Goal: Task Accomplishment & Management: Manage account settings

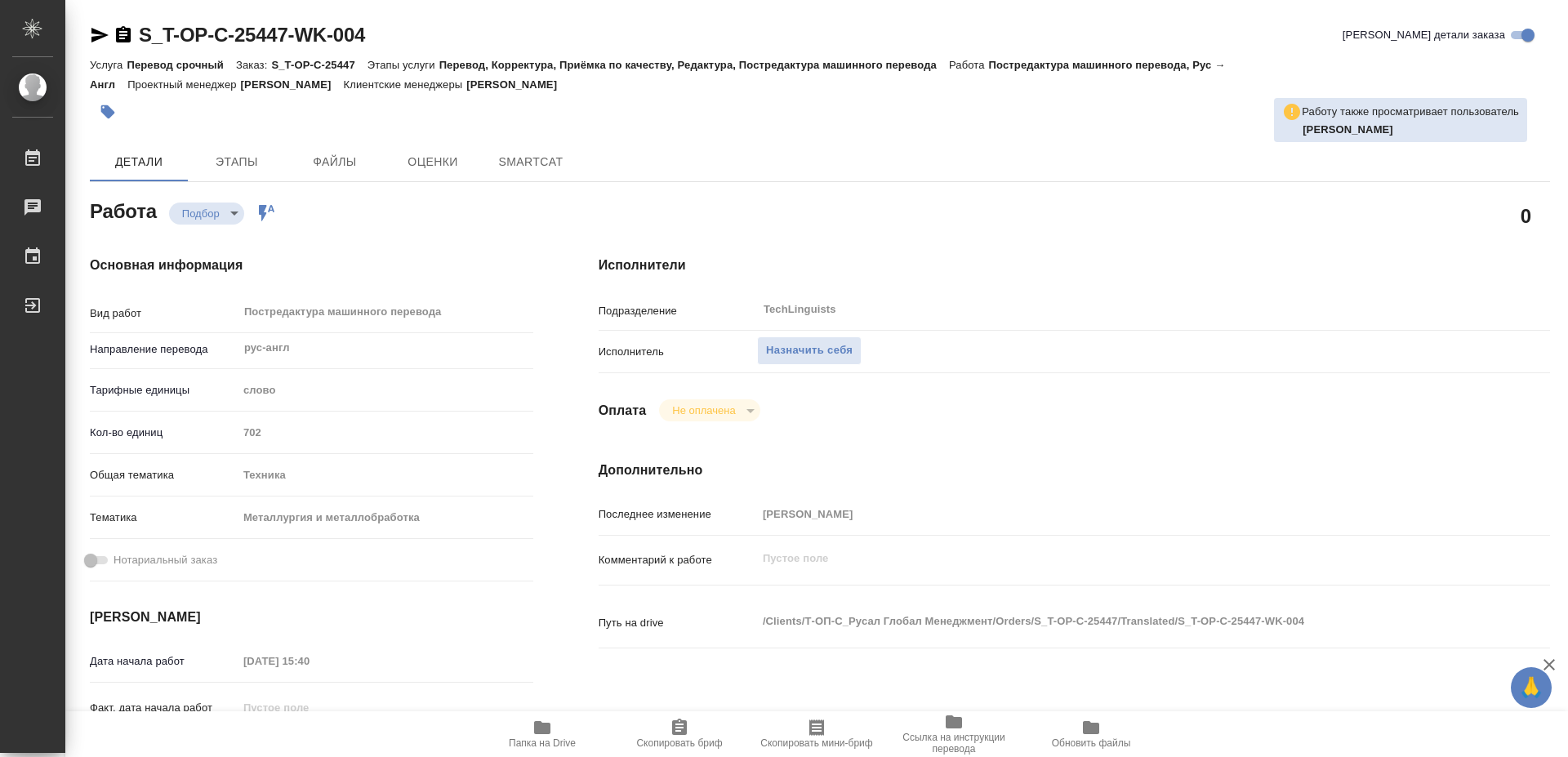
type textarea "x"
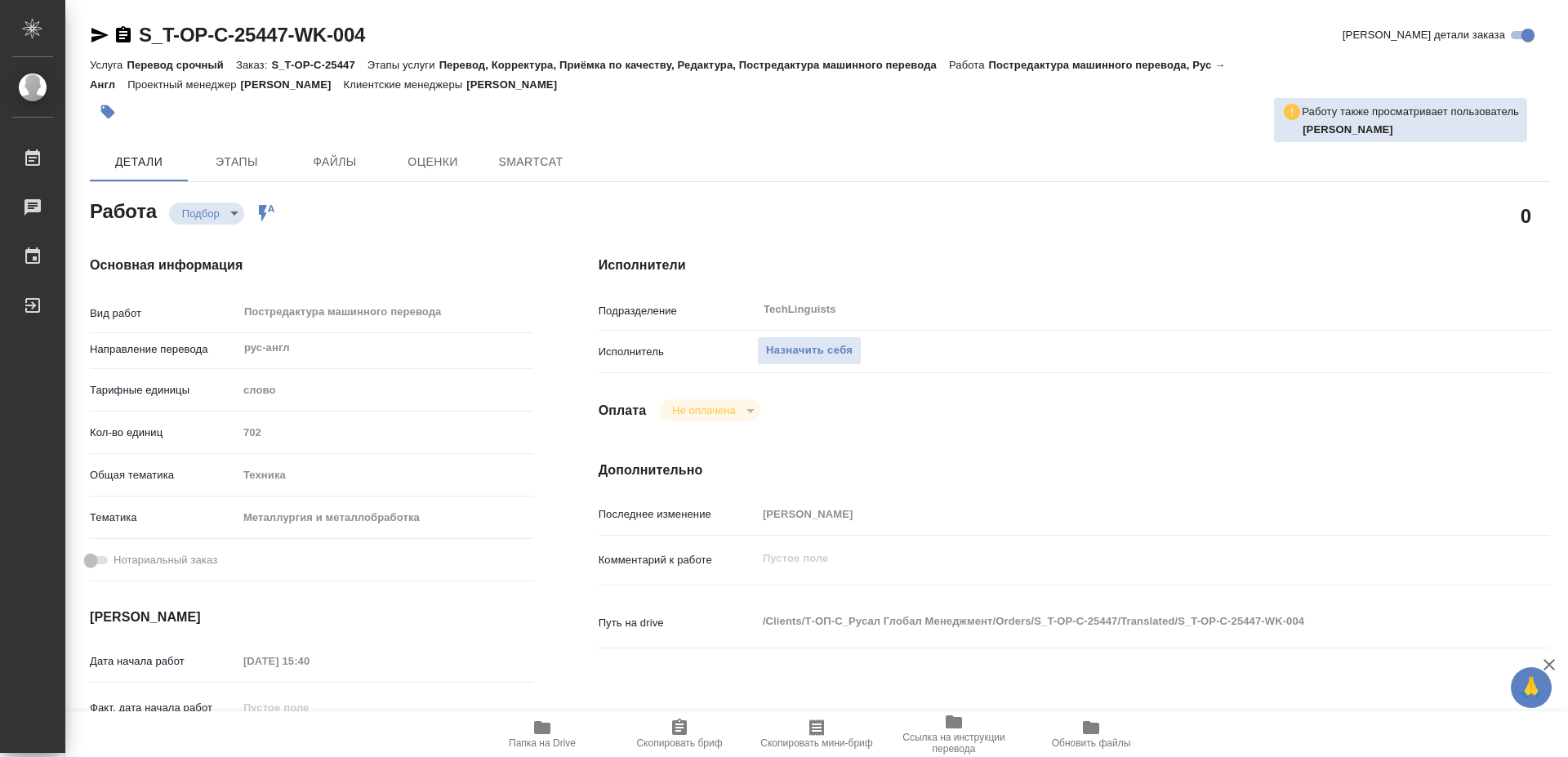
type textarea "x"
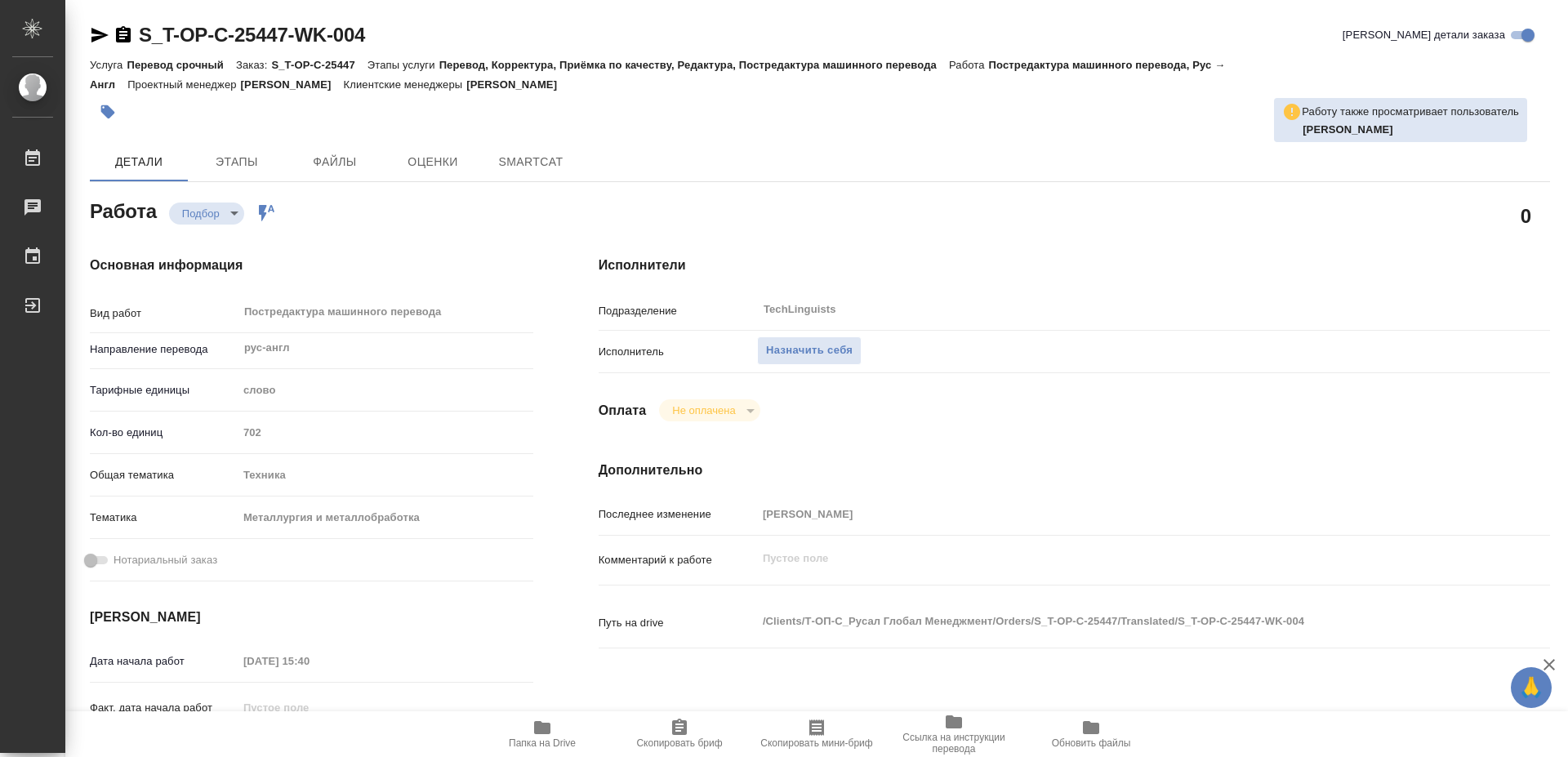
type textarea "x"
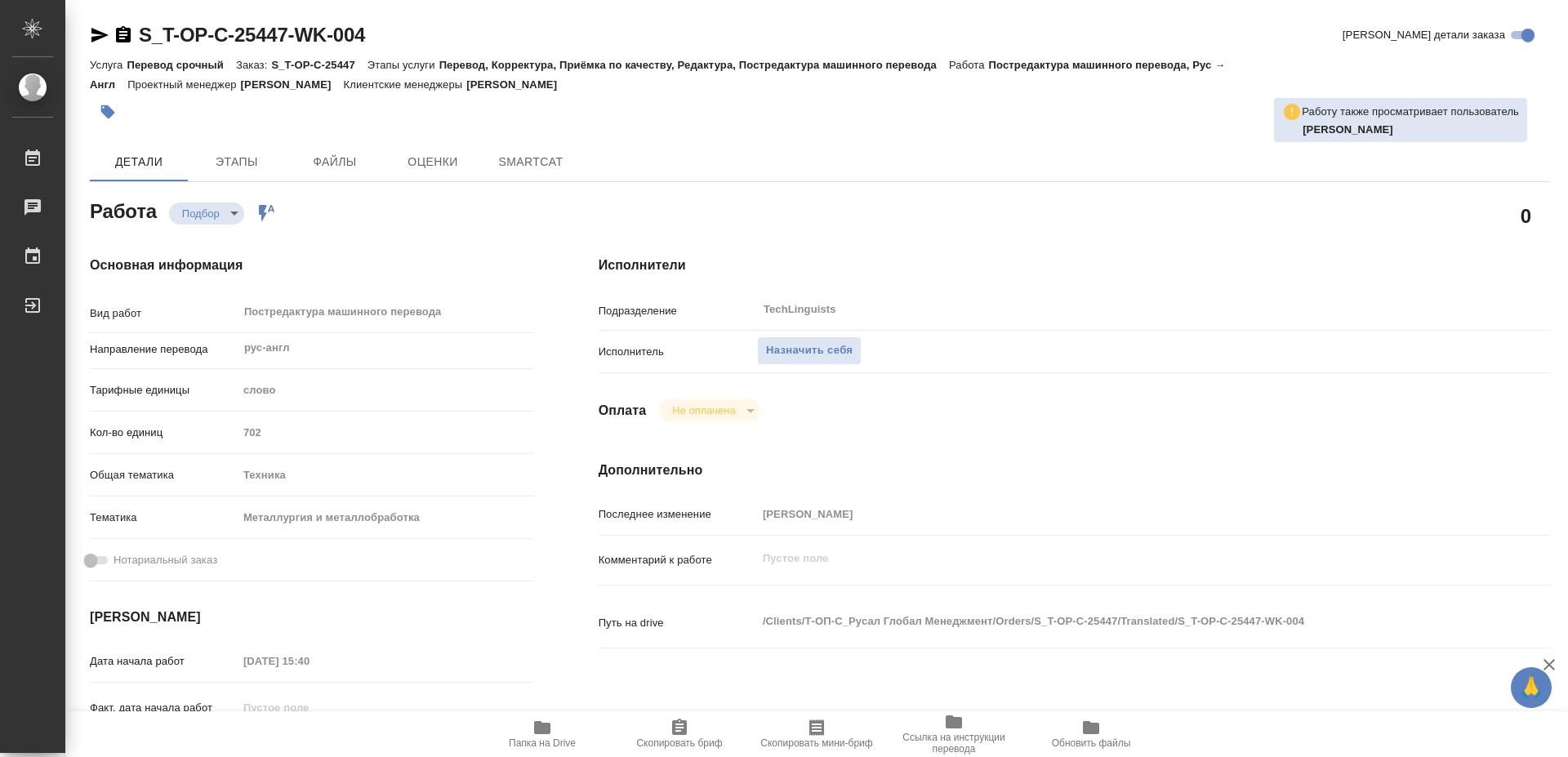
type textarea "x"
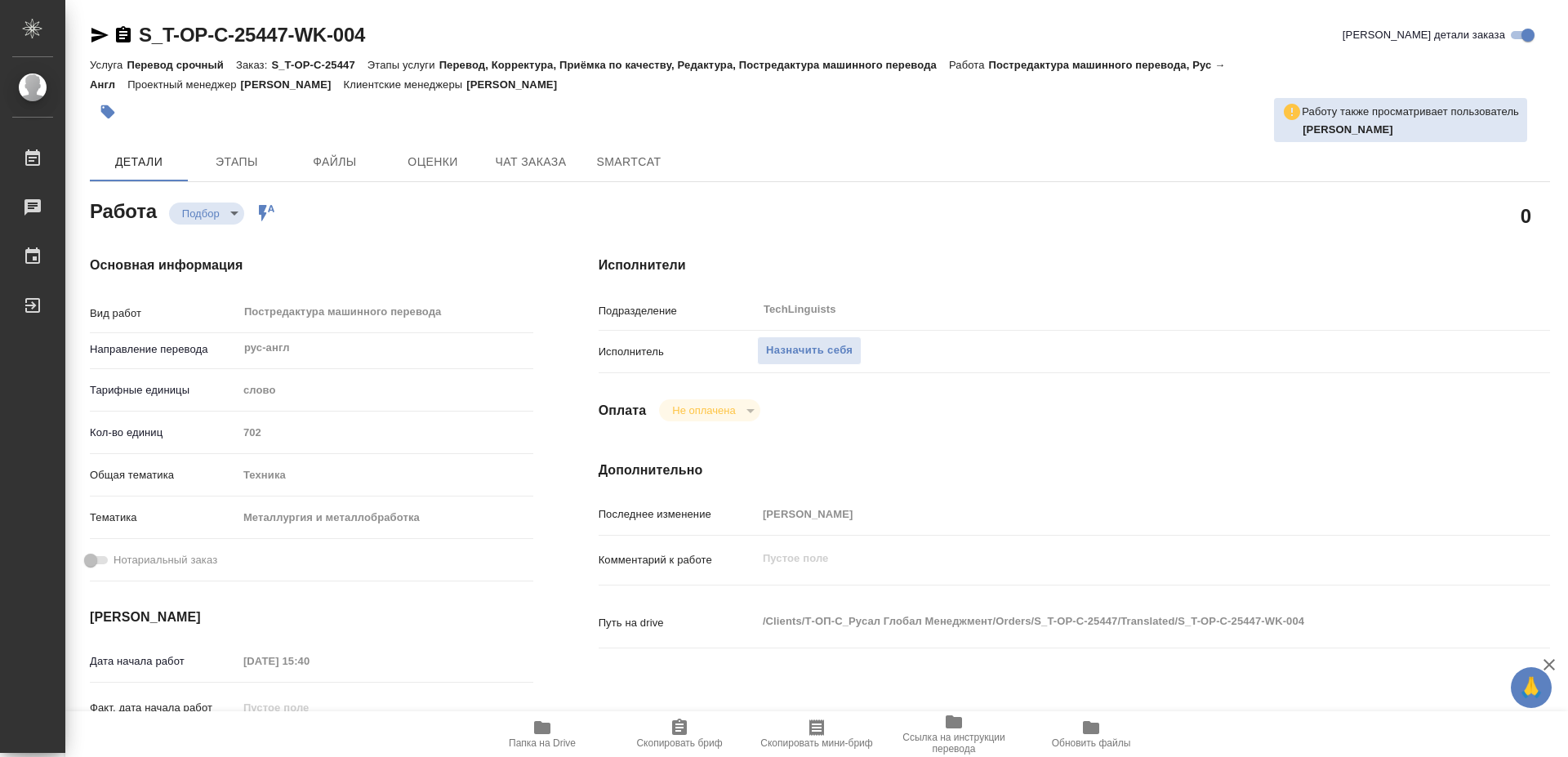
type textarea "x"
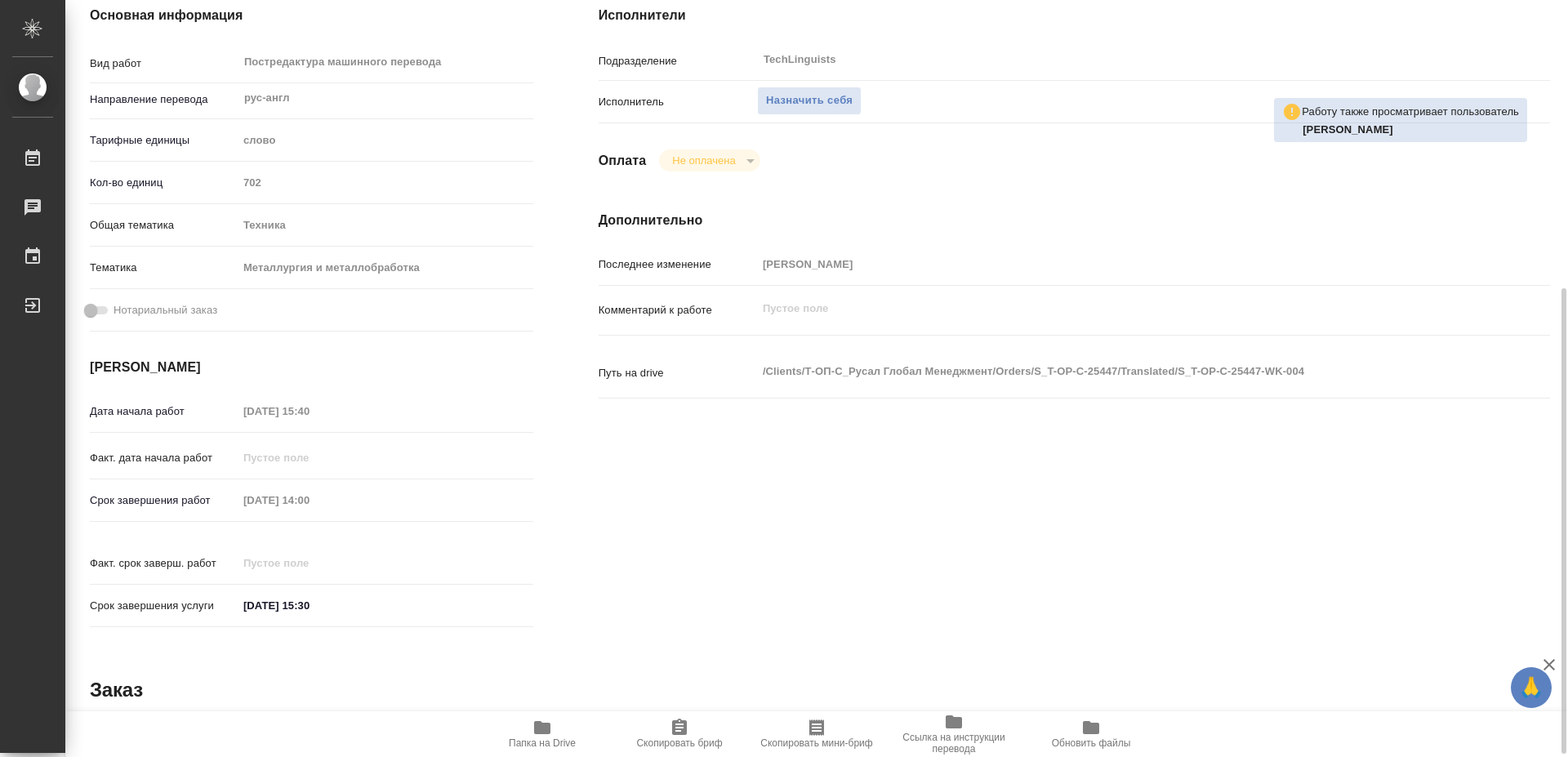
scroll to position [416, 0]
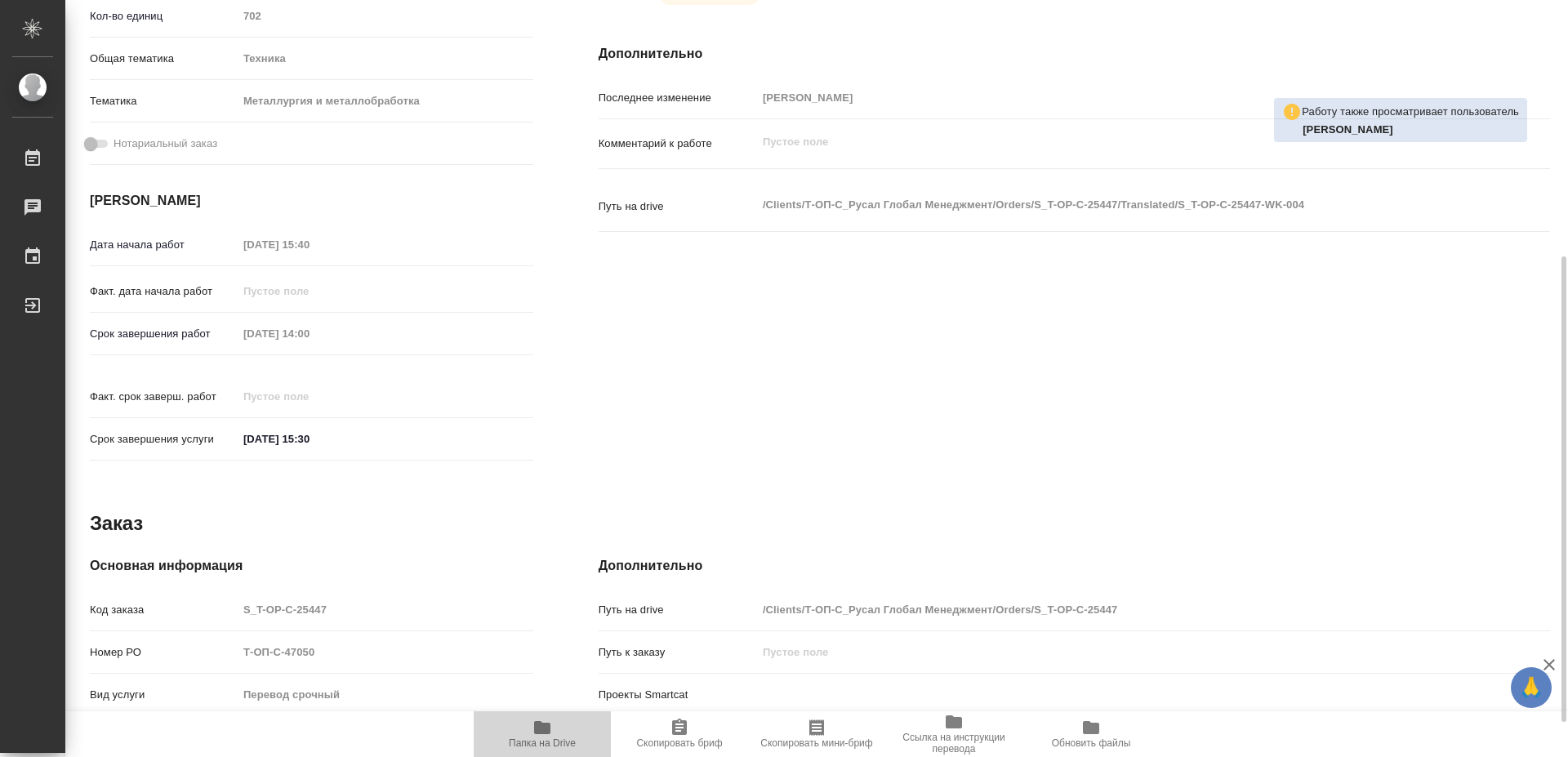
click at [560, 740] on span "Папка на Drive" at bounding box center [542, 744] width 67 height 11
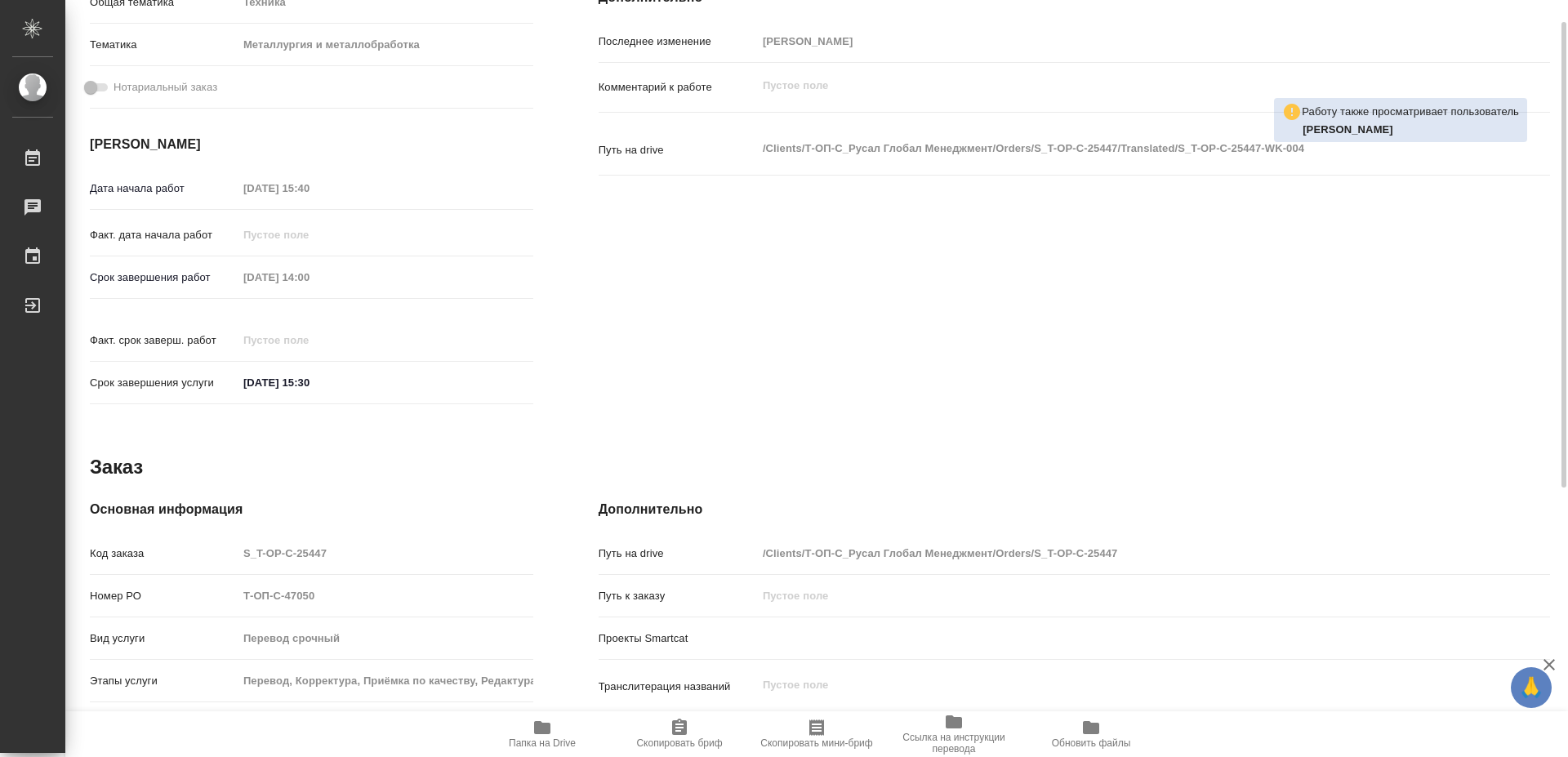
scroll to position [139, 0]
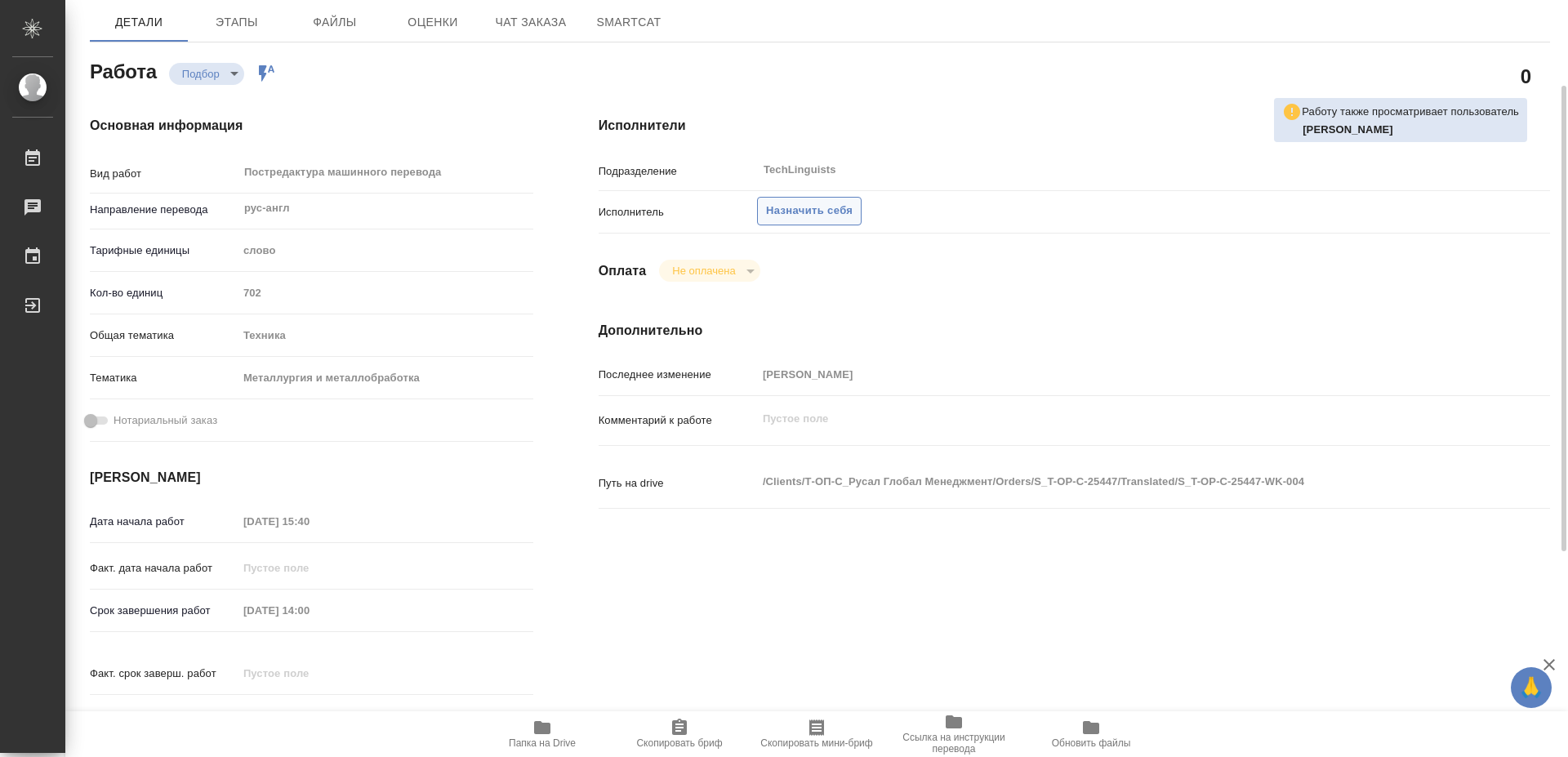
click at [779, 201] on span "Назначить себя" at bounding box center [809, 211] width 87 height 19
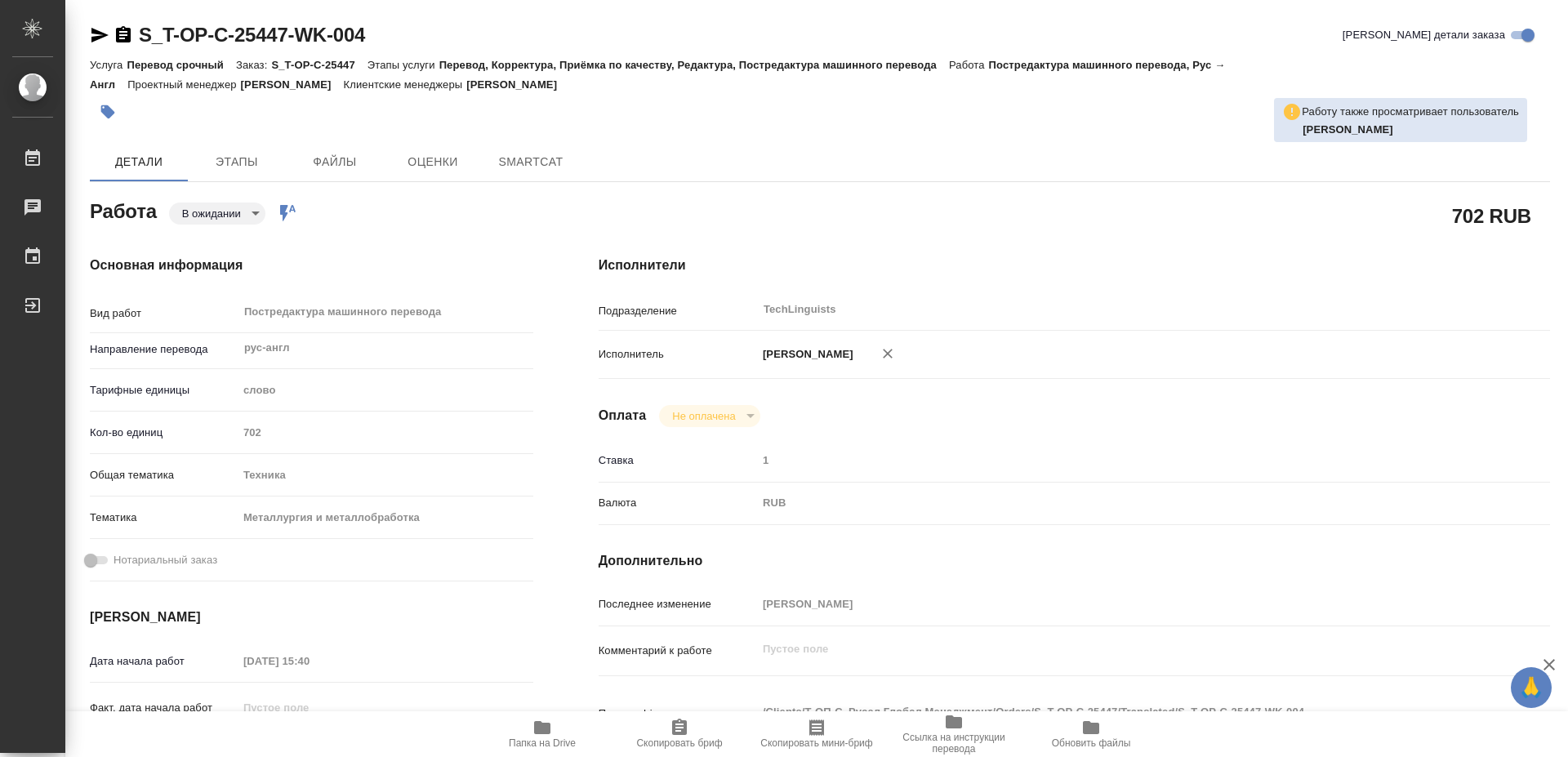
type textarea "x"
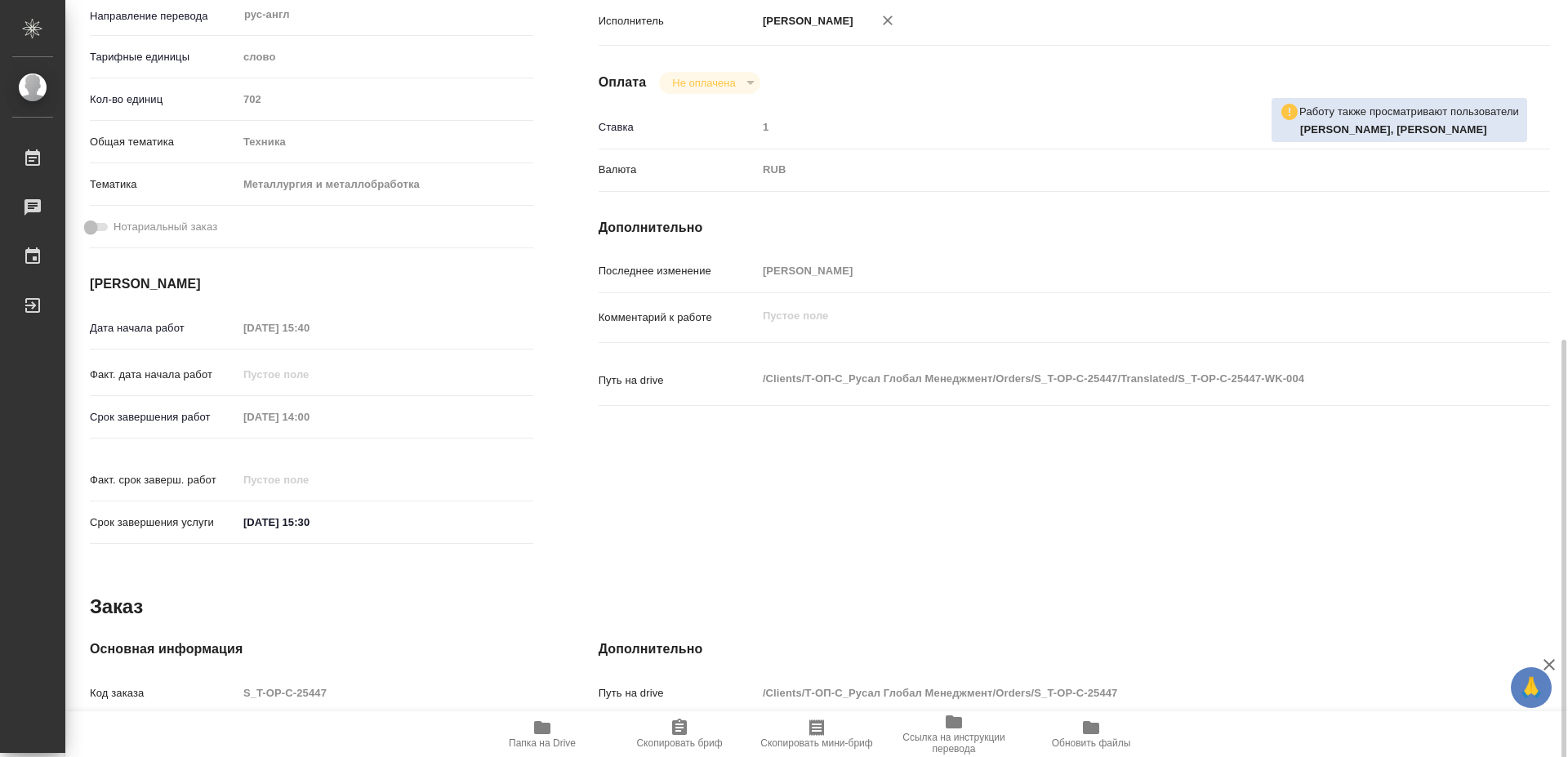
scroll to position [416, 0]
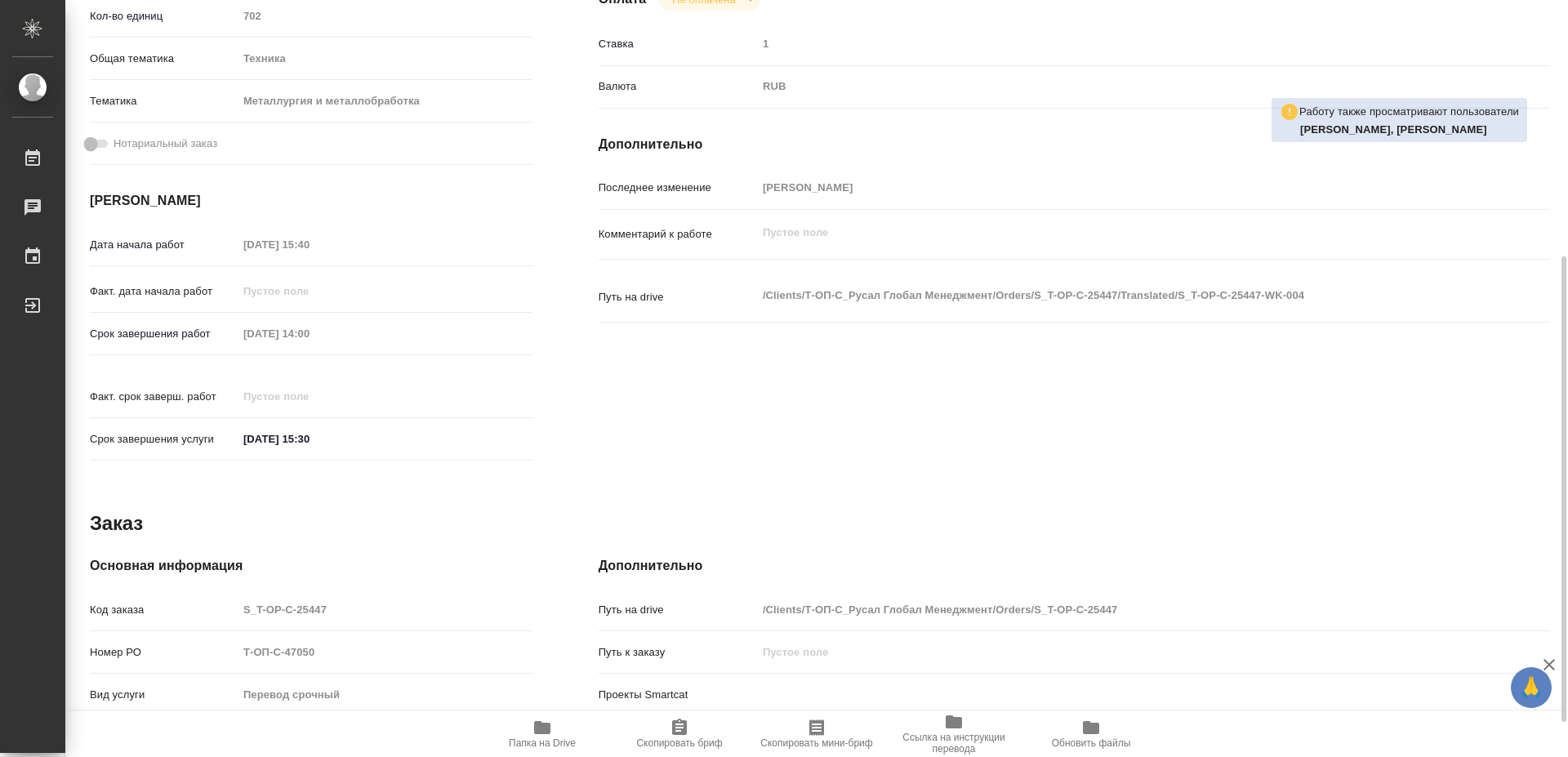
click at [676, 732] on icon "button" at bounding box center [679, 726] width 14 height 16
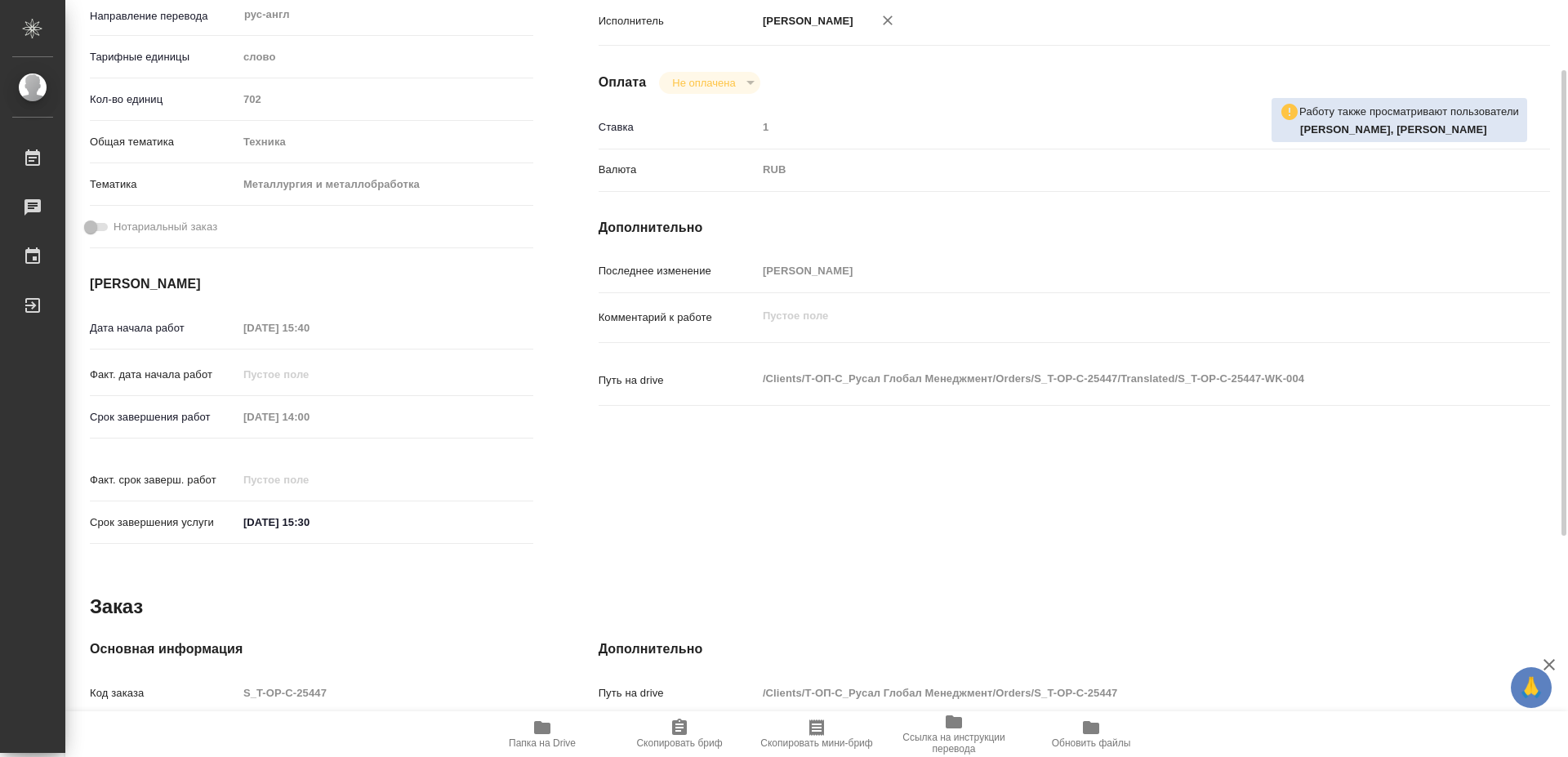
scroll to position [250, 0]
